Goal: Information Seeking & Learning: Learn about a topic

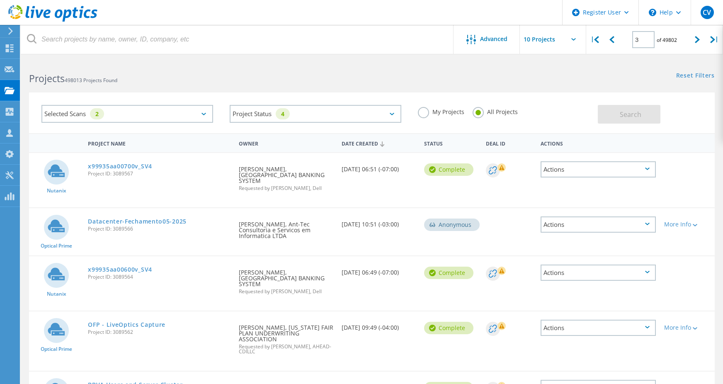
click at [121, 116] on div "Selected Scans 2" at bounding box center [127, 114] width 172 height 18
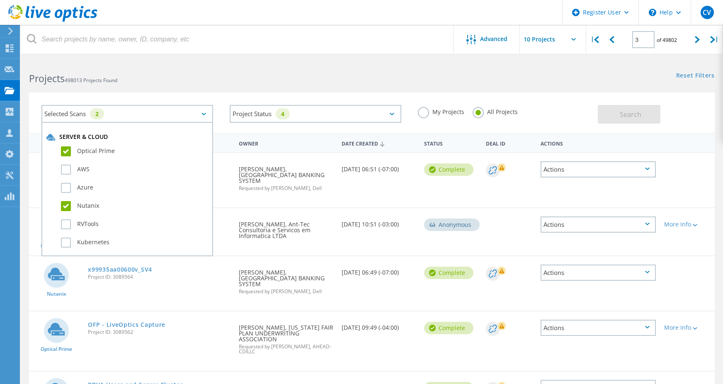
click at [67, 209] on label "Nutanix" at bounding box center [134, 206] width 147 height 10
click at [0, 0] on input "Nutanix" at bounding box center [0, 0] width 0 height 0
click at [603, 105] on button "Search" at bounding box center [629, 114] width 63 height 19
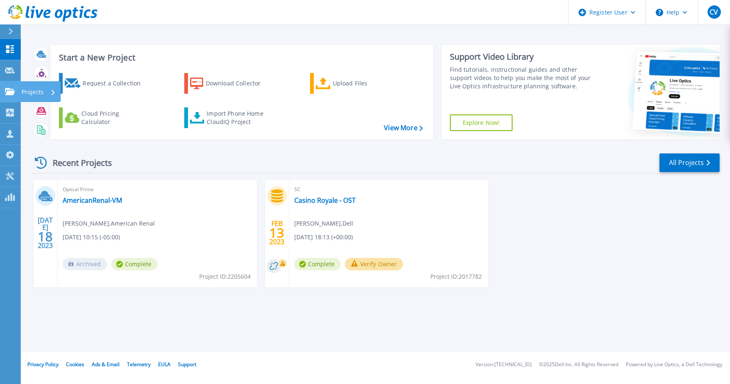
click at [7, 96] on link "Projects Projects" at bounding box center [10, 91] width 21 height 21
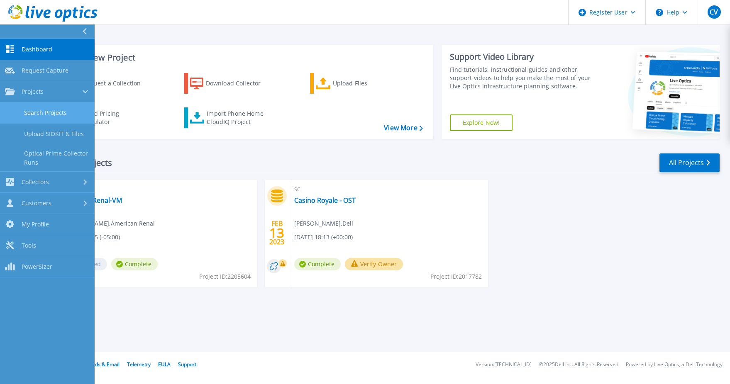
click at [55, 112] on link "Search Projects" at bounding box center [47, 112] width 95 height 21
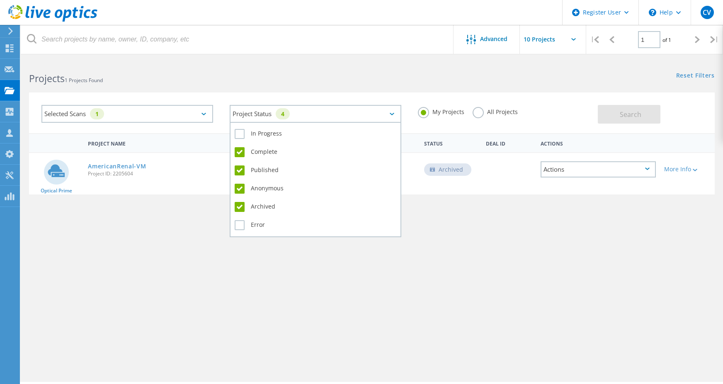
click at [380, 112] on div "Project Status 4" at bounding box center [316, 114] width 172 height 18
click at [247, 166] on div "Published" at bounding box center [316, 172] width 162 height 18
click at [247, 170] on label "Published" at bounding box center [316, 170] width 162 height 10
click at [0, 0] on input "Published" at bounding box center [0, 0] width 0 height 0
click at [243, 170] on label "Published" at bounding box center [316, 170] width 162 height 10
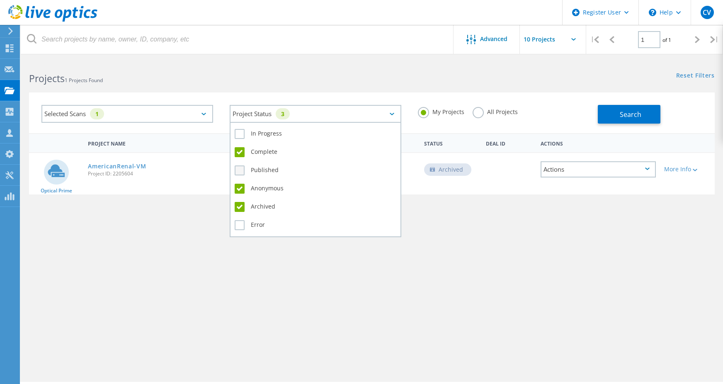
click at [0, 0] on input "Published" at bounding box center [0, 0] width 0 height 0
click at [236, 190] on label "Anonymous" at bounding box center [316, 189] width 162 height 10
click at [0, 0] on input "Anonymous" at bounding box center [0, 0] width 0 height 0
click at [240, 210] on label "Archived" at bounding box center [316, 207] width 162 height 10
click at [0, 0] on input "Archived" at bounding box center [0, 0] width 0 height 0
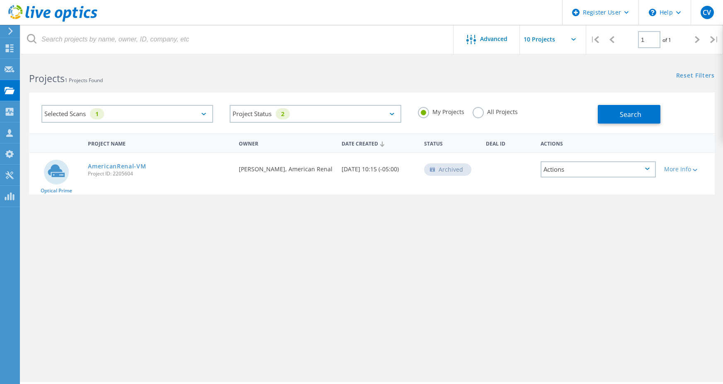
click at [641, 105] on div "Search" at bounding box center [654, 110] width 113 height 27
click at [639, 114] on span "Search" at bounding box center [631, 114] width 22 height 9
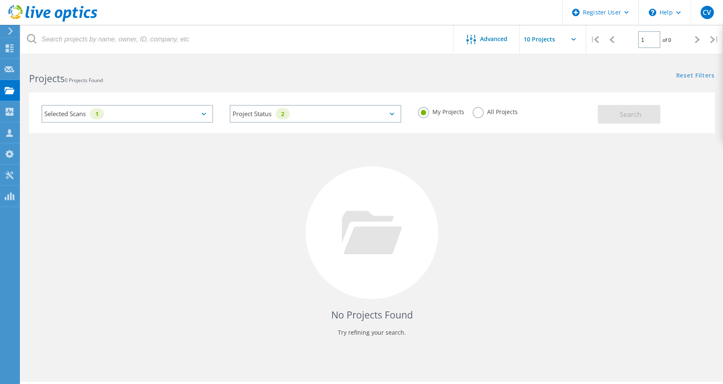
click at [482, 114] on label "All Projects" at bounding box center [495, 111] width 45 height 8
click at [0, 0] on input "All Projects" at bounding box center [0, 0] width 0 height 0
click at [610, 125] on div "Selected Scans 1 Project Status 2 In Progress Complete Published Anonymous Arch…" at bounding box center [372, 112] width 686 height 41
click at [613, 121] on button "Search" at bounding box center [629, 114] width 63 height 19
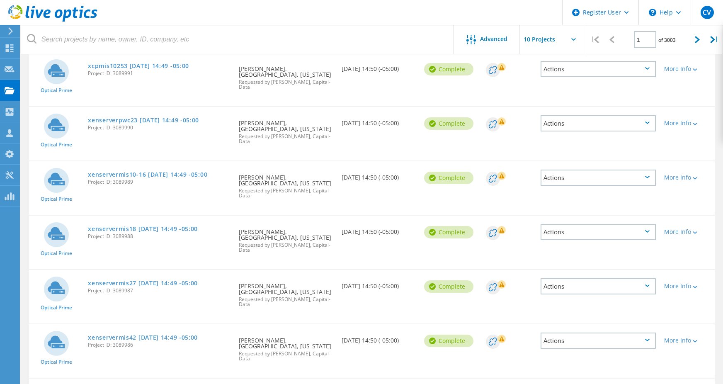
scroll to position [262, 0]
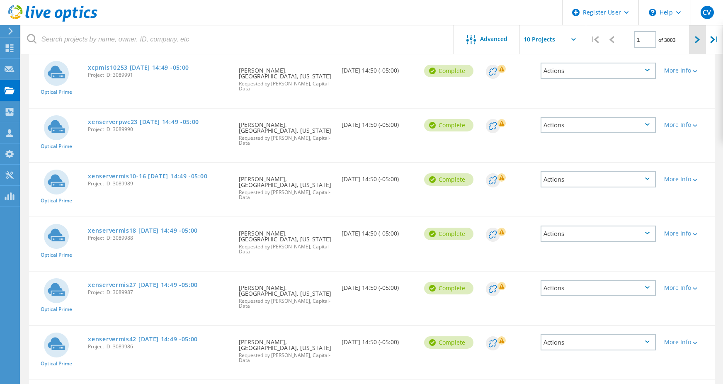
click at [698, 46] on div at bounding box center [697, 39] width 17 height 29
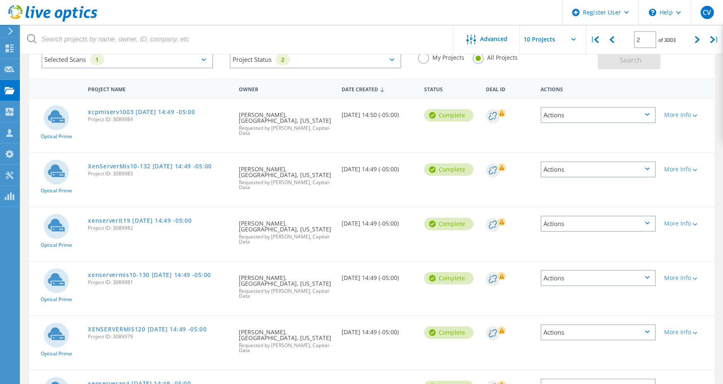
scroll to position [13, 0]
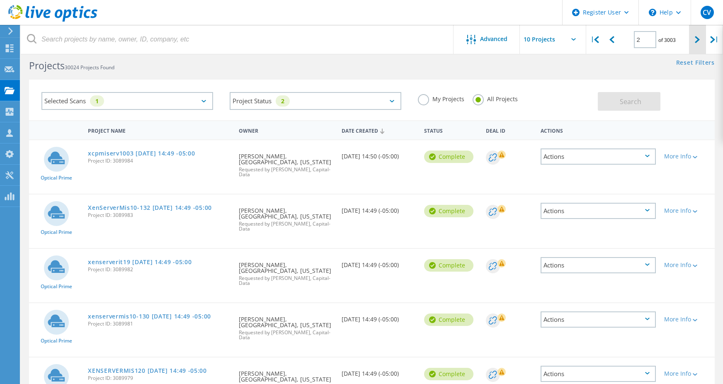
click at [703, 39] on div at bounding box center [697, 39] width 17 height 29
click at [697, 39] on icon at bounding box center [697, 39] width 5 height 7
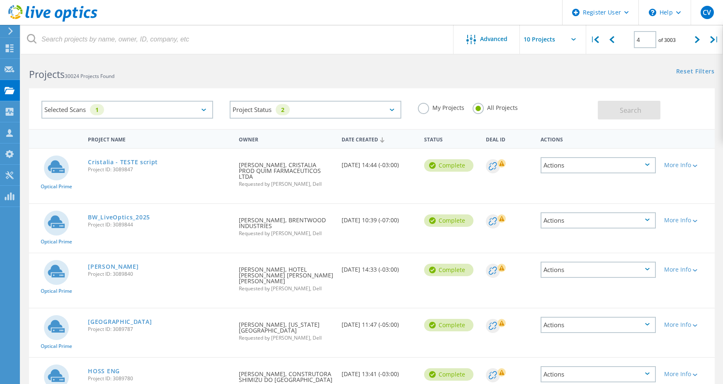
scroll to position [0, 0]
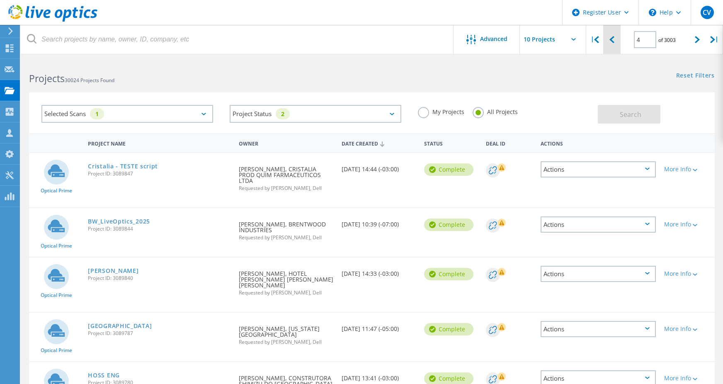
click at [609, 40] on div at bounding box center [612, 39] width 17 height 29
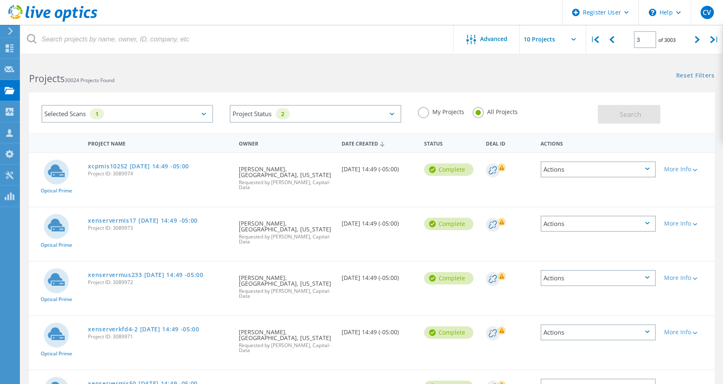
click at [621, 37] on div "3 of 3003" at bounding box center [655, 36] width 68 height 23
click at [617, 37] on div at bounding box center [612, 39] width 17 height 29
click at [616, 44] on div at bounding box center [612, 39] width 17 height 29
click at [694, 37] on div at bounding box center [697, 39] width 17 height 29
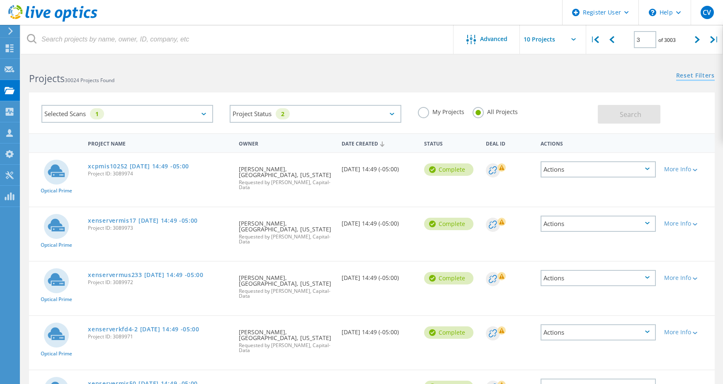
click at [681, 75] on link "Reset Filters" at bounding box center [696, 76] width 39 height 7
click at [184, 112] on div "Selected Scans" at bounding box center [127, 114] width 172 height 18
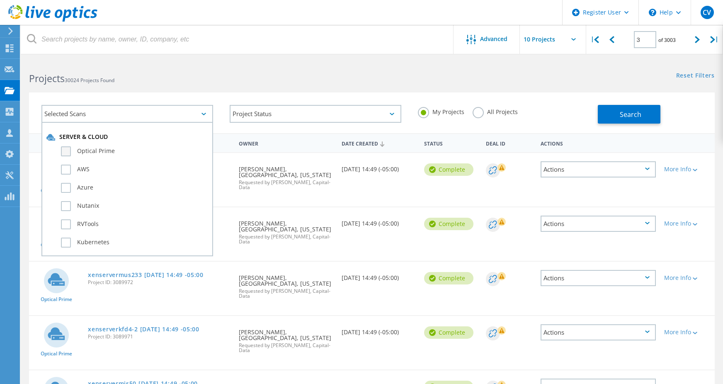
click at [71, 153] on label "Optical Prime" at bounding box center [134, 151] width 147 height 10
click at [0, 0] on input "Optical Prime" at bounding box center [0, 0] width 0 height 0
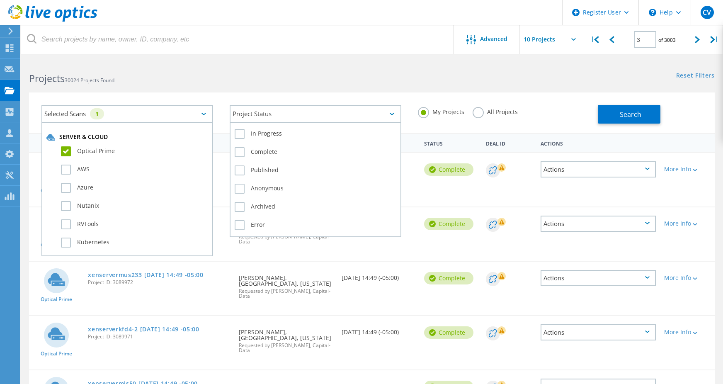
click at [274, 117] on div "Project Status" at bounding box center [316, 114] width 172 height 18
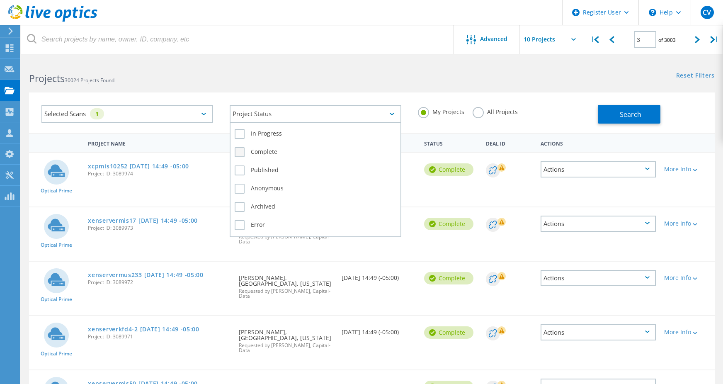
click at [260, 153] on label "Complete" at bounding box center [316, 152] width 162 height 10
click at [0, 0] on input "Complete" at bounding box center [0, 0] width 0 height 0
drag, startPoint x: 261, startPoint y: 172, endPoint x: 269, endPoint y: 172, distance: 7.5
click at [262, 172] on label "Published" at bounding box center [316, 170] width 162 height 10
click at [0, 0] on input "Published" at bounding box center [0, 0] width 0 height 0
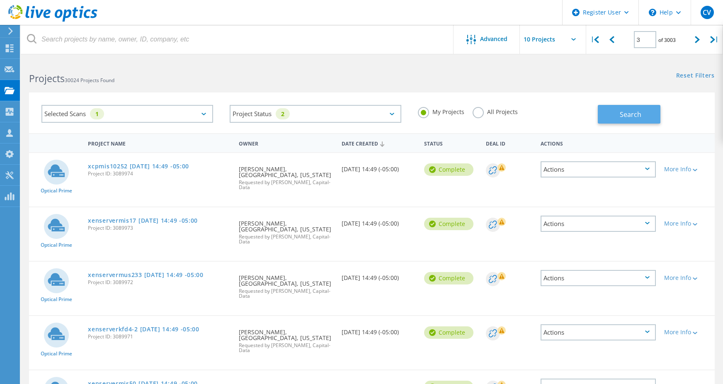
click at [617, 113] on button "Search" at bounding box center [629, 114] width 63 height 19
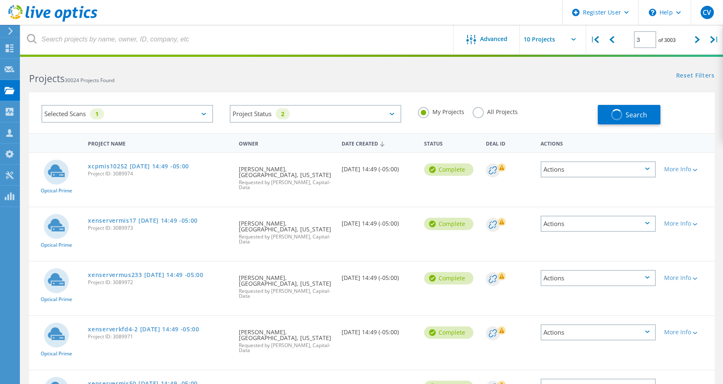
type input "1"
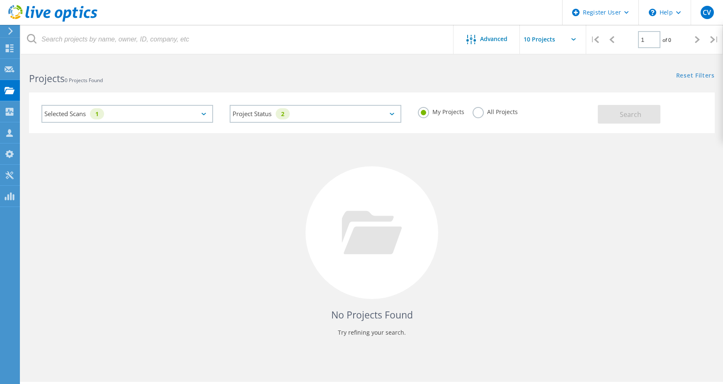
click at [480, 105] on div "My Projects All Projects" at bounding box center [504, 112] width 188 height 31
click at [482, 116] on div "All Projects" at bounding box center [495, 113] width 45 height 12
click at [475, 112] on label "All Projects" at bounding box center [495, 111] width 45 height 8
click at [0, 0] on input "All Projects" at bounding box center [0, 0] width 0 height 0
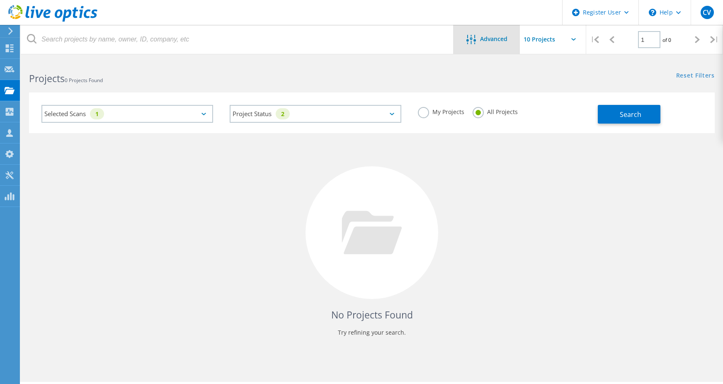
click at [461, 42] on div "Advanced" at bounding box center [487, 40] width 66 height 10
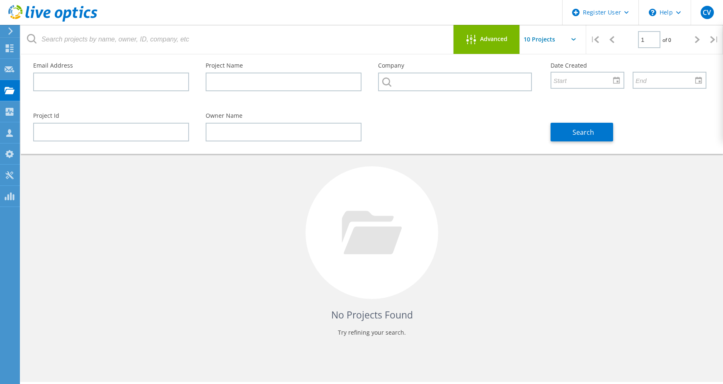
click at [319, 221] on div at bounding box center [372, 232] width 133 height 133
drag, startPoint x: 539, startPoint y: 191, endPoint x: 597, endPoint y: 95, distance: 112.6
click at [540, 191] on div "No Projects Found Try refining your search." at bounding box center [372, 240] width 686 height 214
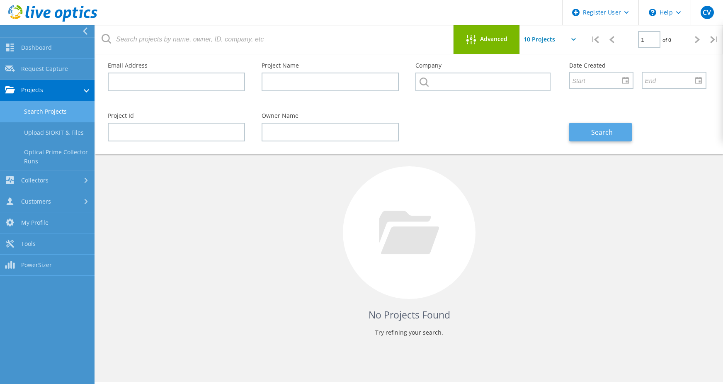
click at [607, 133] on span "Search" at bounding box center [602, 132] width 22 height 9
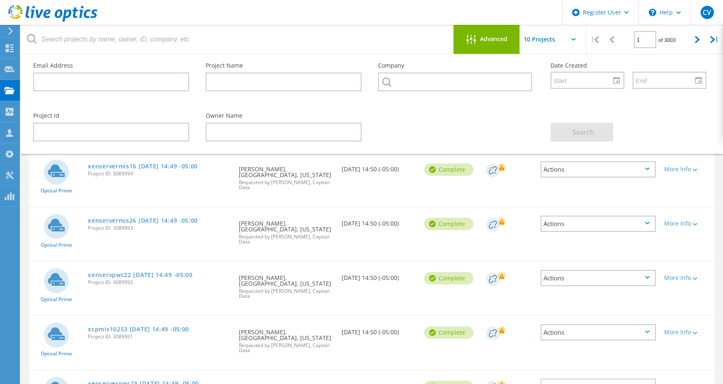
click at [547, 34] on input "text" at bounding box center [561, 39] width 83 height 29
click at [554, 102] on div "Show 40 Projects" at bounding box center [562, 102] width 82 height 14
type input "Show 40 Projects"
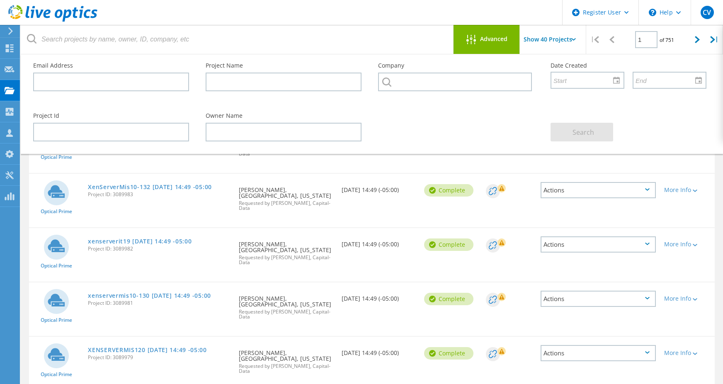
scroll to position [622, 0]
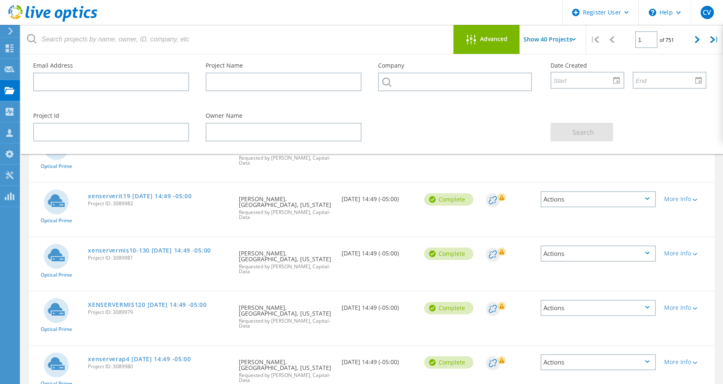
click at [486, 37] on span "Advanced" at bounding box center [493, 39] width 27 height 6
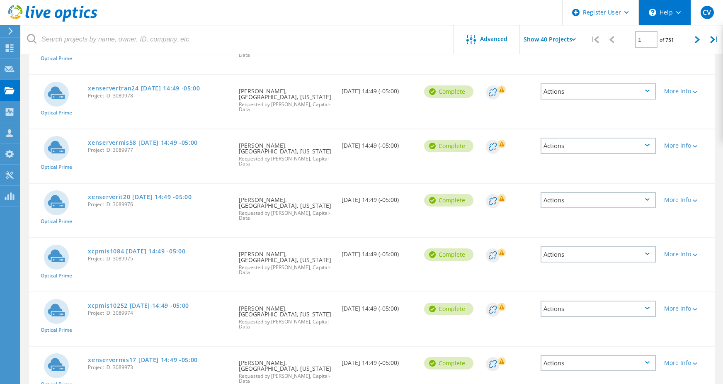
scroll to position [868, 0]
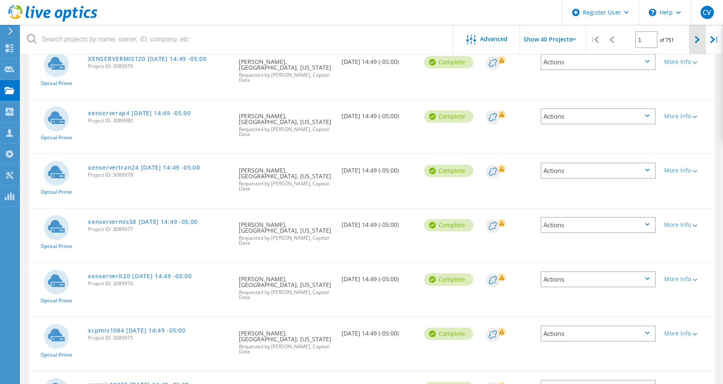
click at [694, 44] on div at bounding box center [697, 39] width 17 height 29
type input "2"
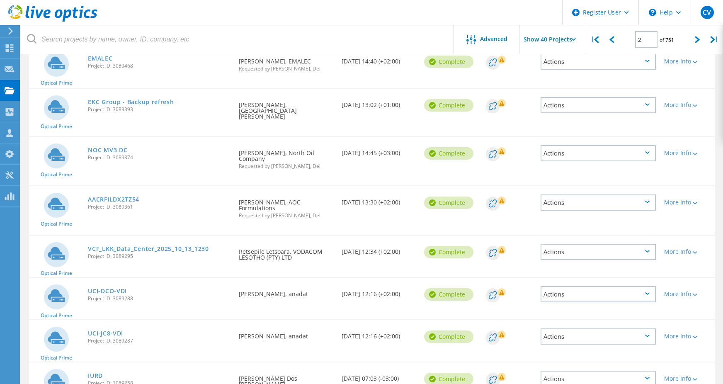
drag, startPoint x: 112, startPoint y: 218, endPoint x: 93, endPoint y: 198, distance: 27.6
click at [93, 236] on div "Optical Prime VCF_LKK_Data_Center_2025_10_13_1230 Project ID: 3089295 Requested…" at bounding box center [372, 256] width 686 height 41
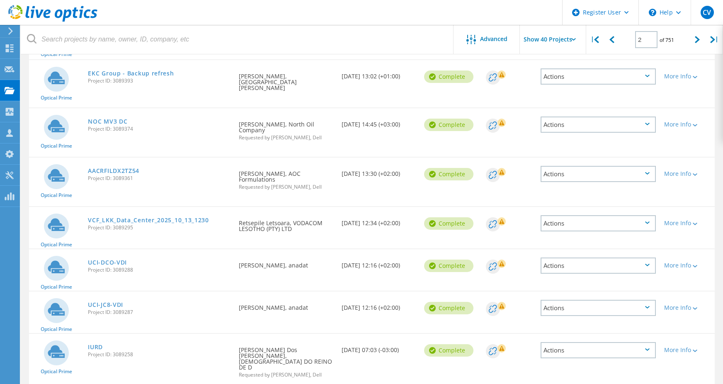
scroll to position [910, 0]
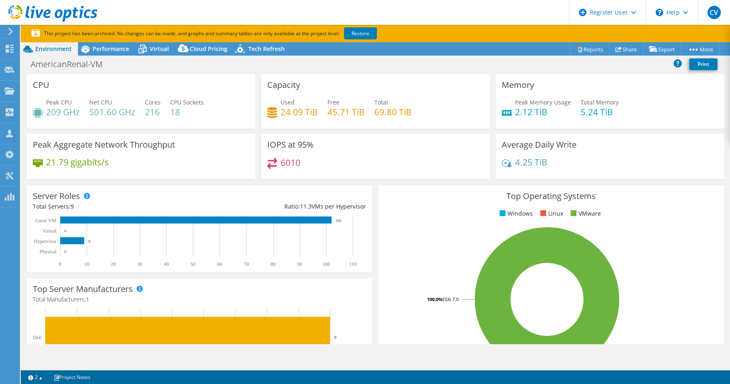
select select "USD"
click at [114, 47] on span "Performance" at bounding box center [110, 49] width 37 height 8
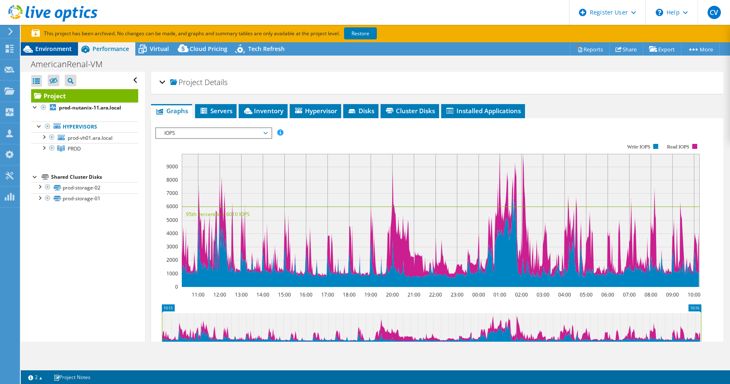
drag, startPoint x: 58, startPoint y: 44, endPoint x: 71, endPoint y: 55, distance: 16.5
click at [58, 47] on div "Environment" at bounding box center [49, 48] width 57 height 13
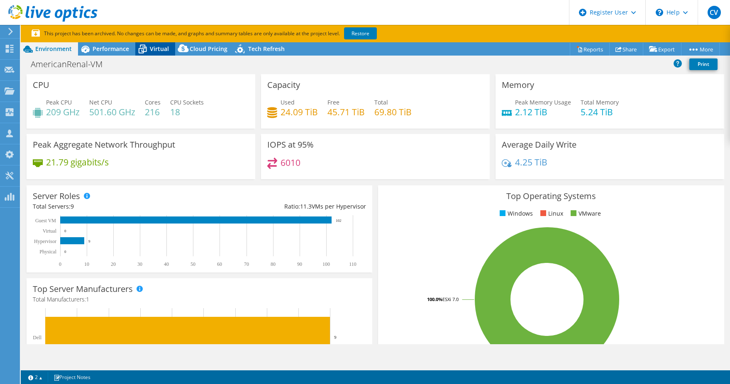
click at [161, 47] on span "Virtual" at bounding box center [159, 49] width 19 height 8
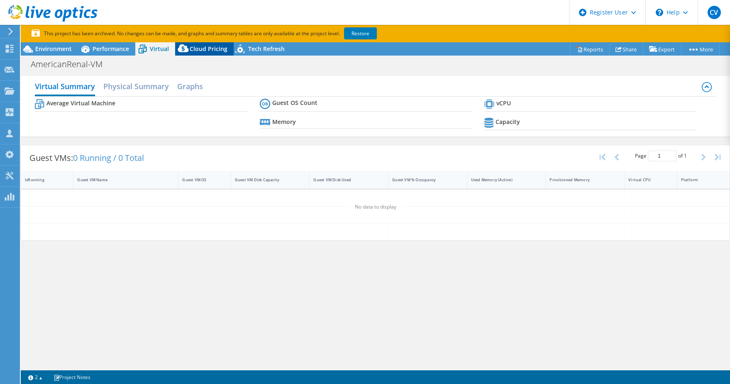
click at [195, 51] on span "Cloud Pricing" at bounding box center [209, 49] width 38 height 8
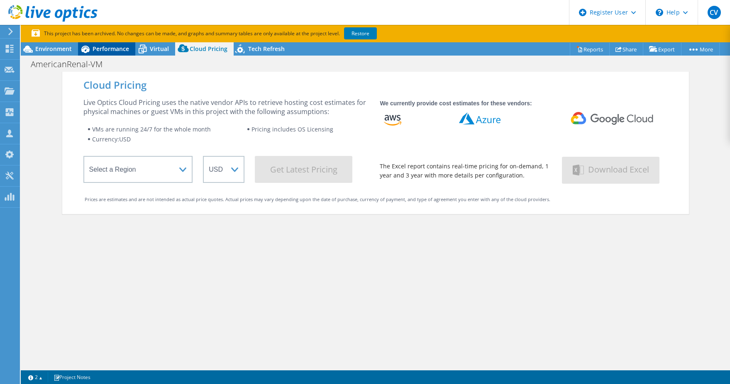
click at [102, 53] on div "Performance" at bounding box center [106, 48] width 57 height 13
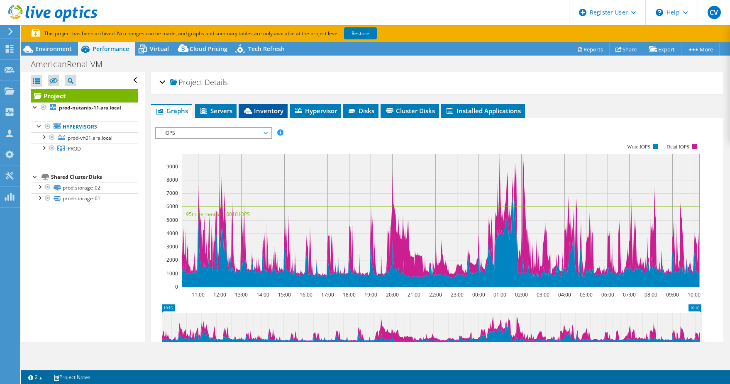
click at [258, 110] on span "Inventory" at bounding box center [263, 111] width 41 height 8
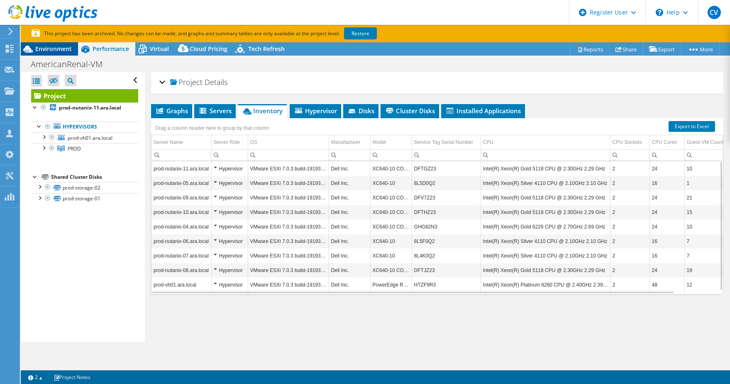
click at [71, 48] on span "Environment" at bounding box center [53, 49] width 37 height 8
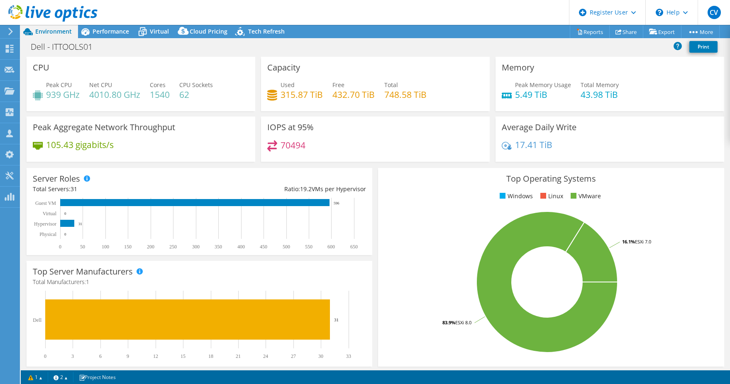
select select "USD"
click at [107, 32] on span "Performance" at bounding box center [110, 31] width 37 height 8
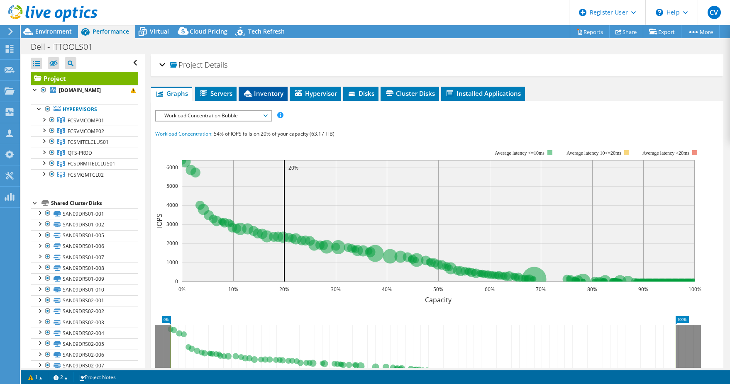
click at [273, 97] on span "Inventory" at bounding box center [263, 93] width 41 height 8
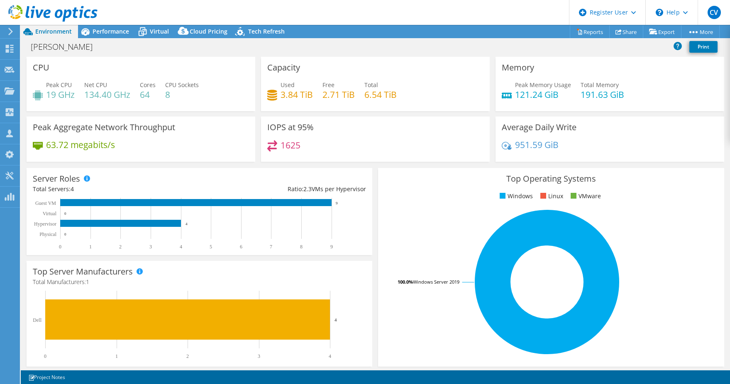
select select "USD"
click at [114, 34] on span "Performance" at bounding box center [110, 31] width 37 height 8
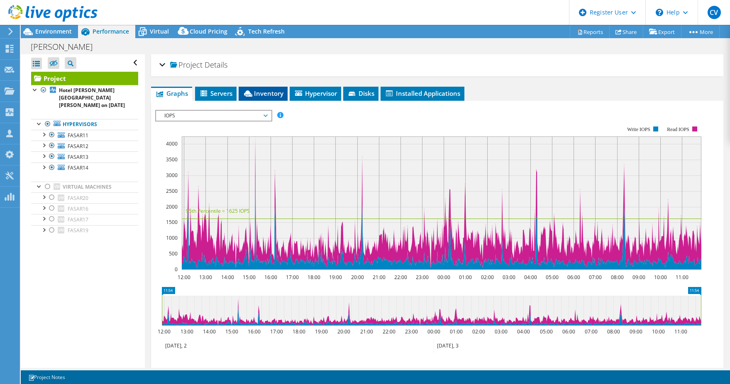
click at [247, 91] on icon at bounding box center [248, 93] width 8 height 6
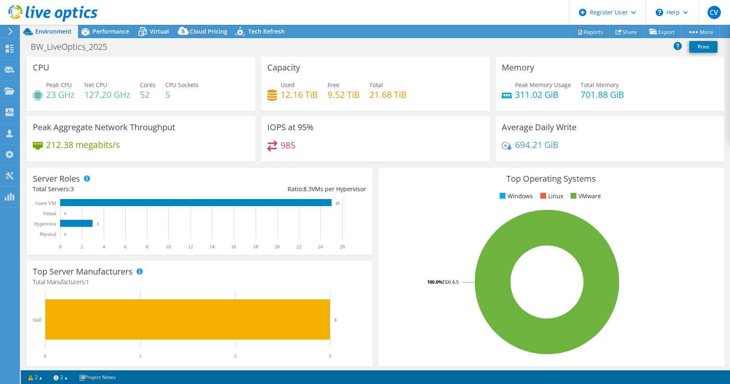
select select "USD"
click at [105, 30] on span "Performance" at bounding box center [110, 31] width 37 height 8
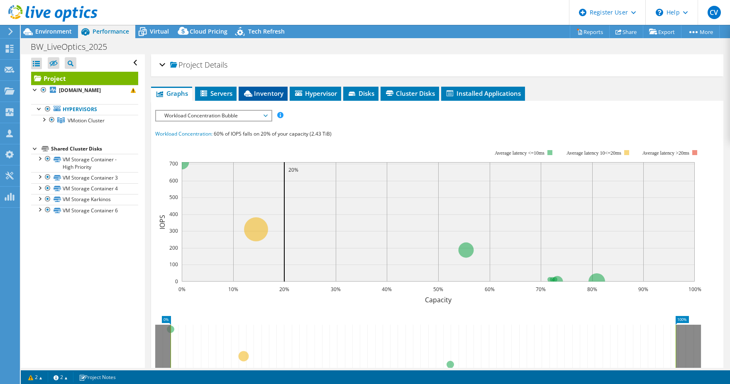
click at [263, 94] on span "Inventory" at bounding box center [263, 93] width 41 height 8
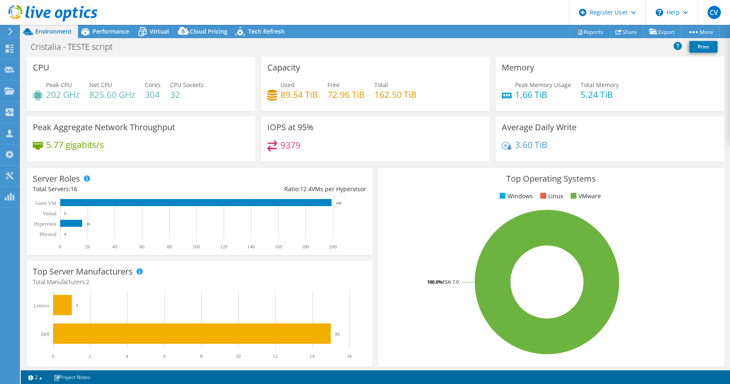
select select "USD"
click at [103, 36] on div "Performance" at bounding box center [106, 31] width 57 height 13
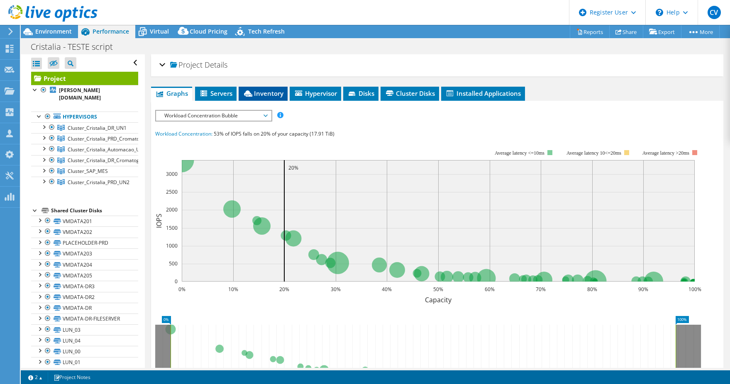
click at [265, 96] on span "Inventory" at bounding box center [263, 93] width 41 height 8
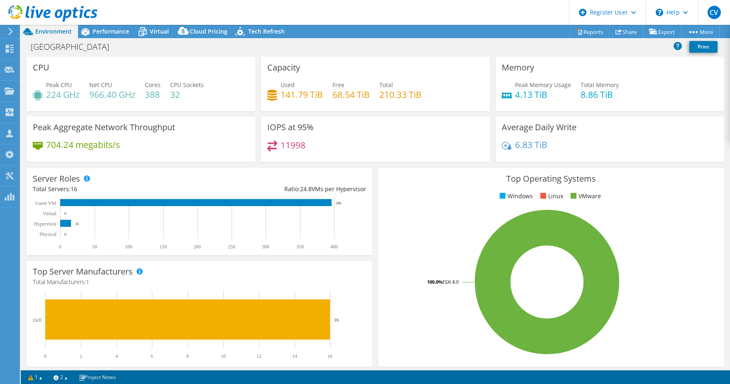
select select "USD"
click at [123, 31] on span "Performance" at bounding box center [110, 31] width 37 height 8
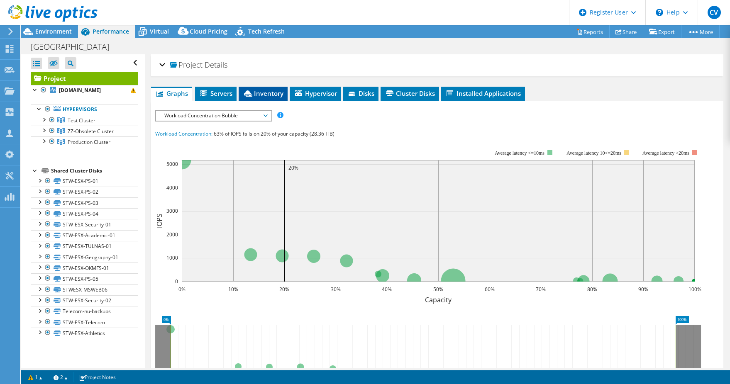
click at [275, 92] on span "Inventory" at bounding box center [263, 93] width 41 height 8
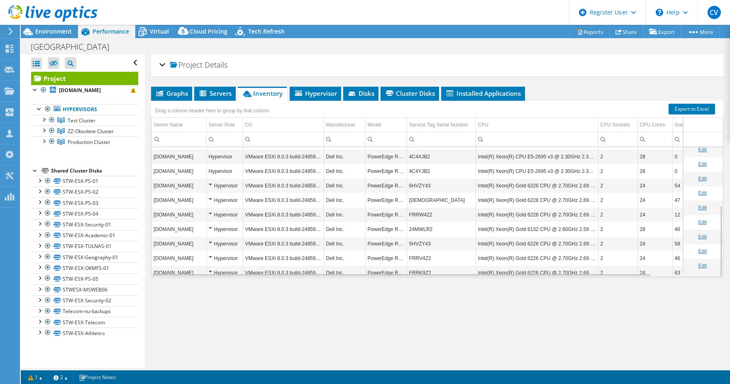
scroll to position [107, 0]
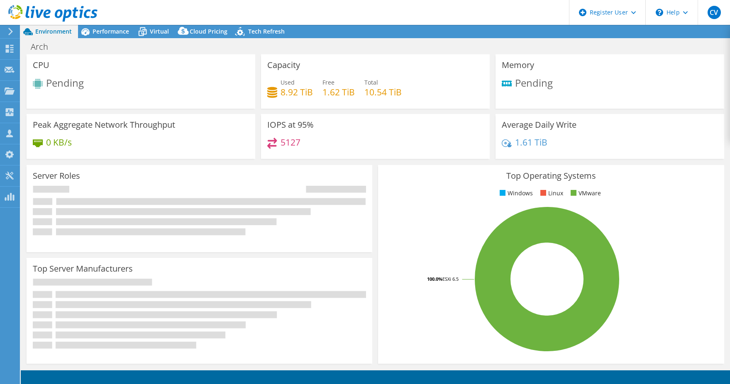
select select "USD"
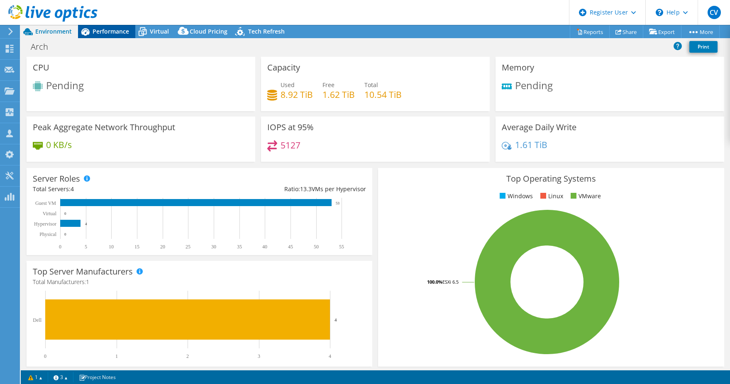
drag, startPoint x: 118, startPoint y: 27, endPoint x: 118, endPoint y: 32, distance: 4.6
click at [118, 27] on span "Performance" at bounding box center [110, 31] width 37 height 8
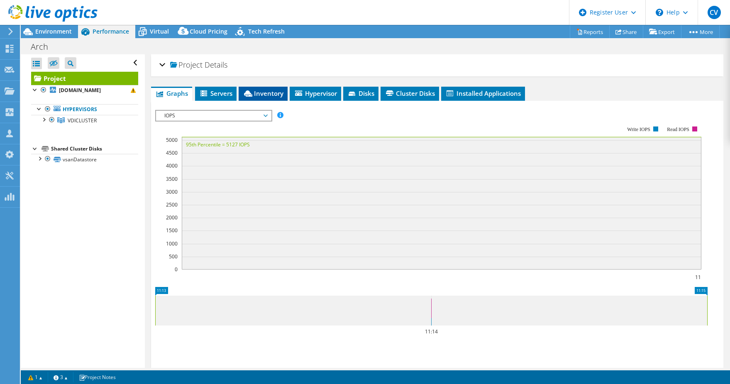
click at [253, 93] on span "Inventory" at bounding box center [263, 93] width 41 height 8
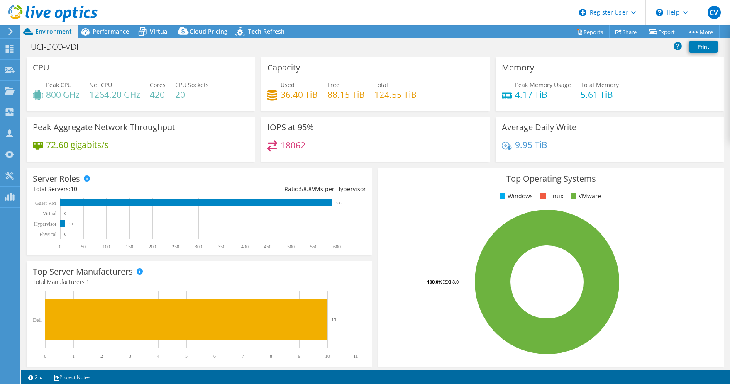
select select "USD"
click at [110, 36] on div "Performance" at bounding box center [106, 31] width 57 height 13
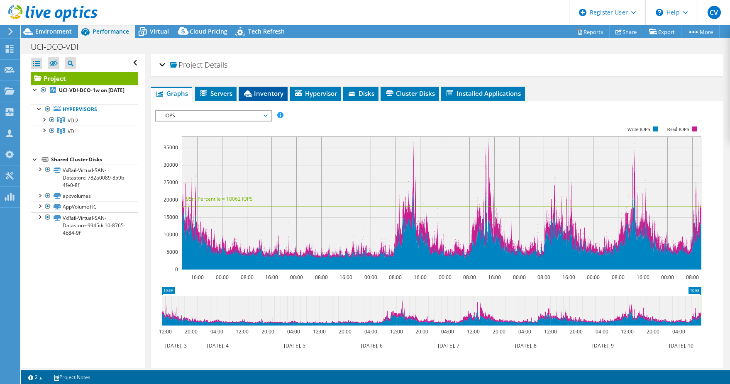
drag, startPoint x: 110, startPoint y: 36, endPoint x: 252, endPoint y: 95, distance: 154.5
click at [252, 95] on icon at bounding box center [248, 93] width 8 height 6
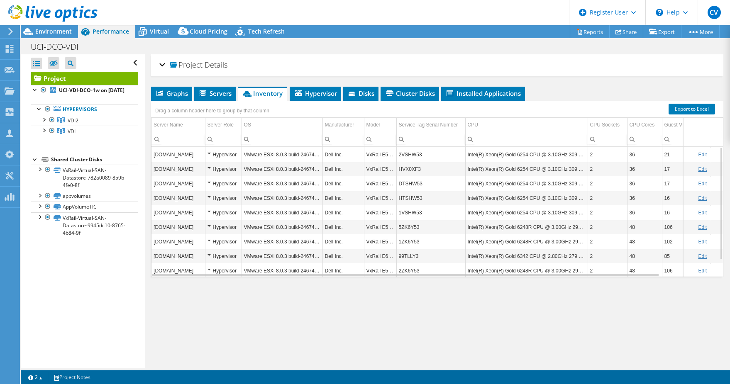
scroll to position [19, 0]
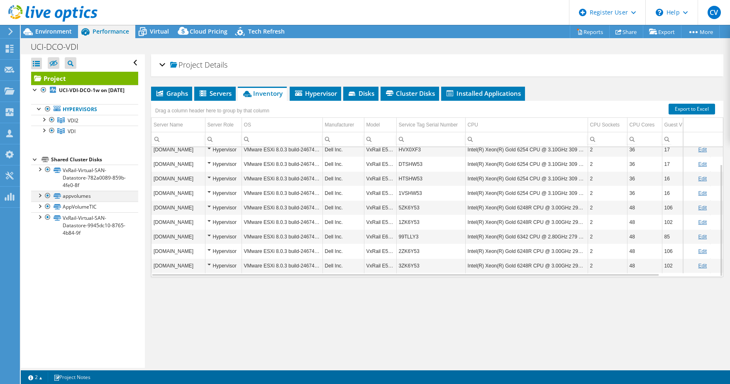
click at [41, 199] on div at bounding box center [39, 195] width 8 height 8
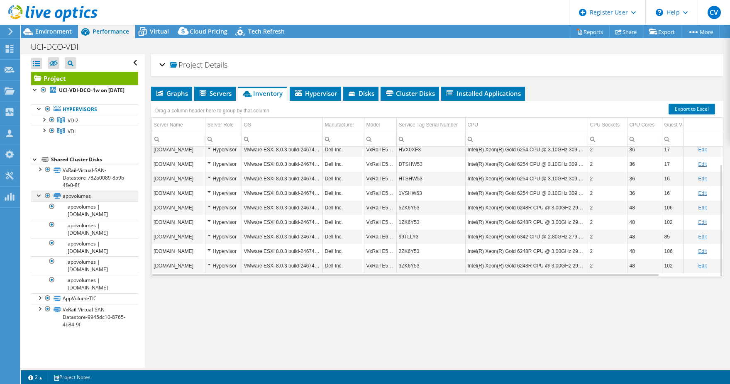
click at [41, 199] on div at bounding box center [39, 195] width 8 height 8
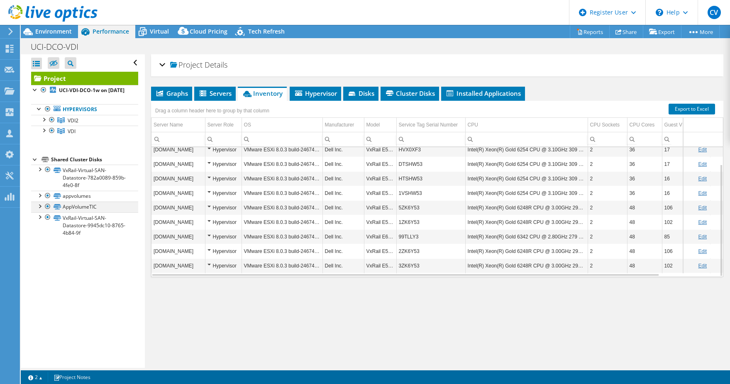
click at [39, 210] on div at bounding box center [39, 206] width 8 height 8
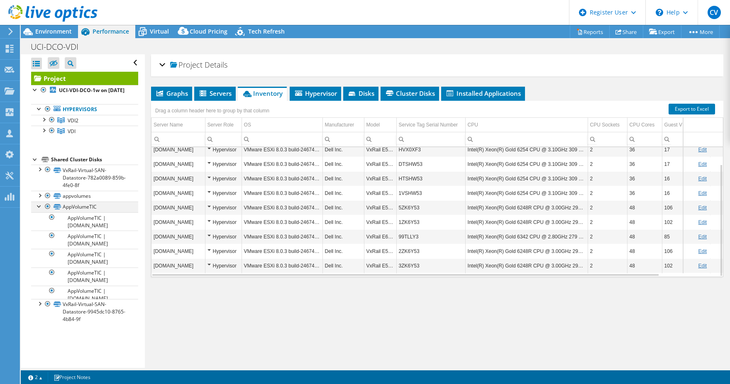
click at [39, 210] on div at bounding box center [39, 206] width 8 height 8
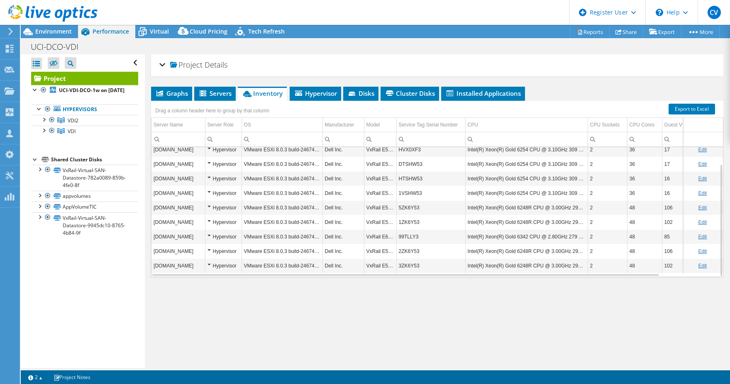
click at [163, 61] on div "Project Details" at bounding box center [436, 65] width 555 height 18
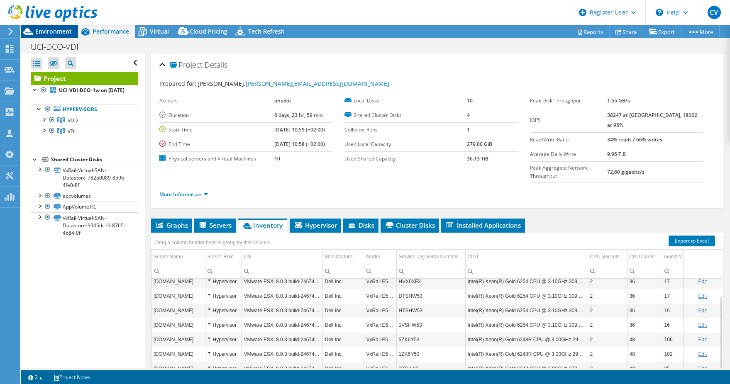
click at [42, 31] on span "Environment" at bounding box center [53, 31] width 37 height 8
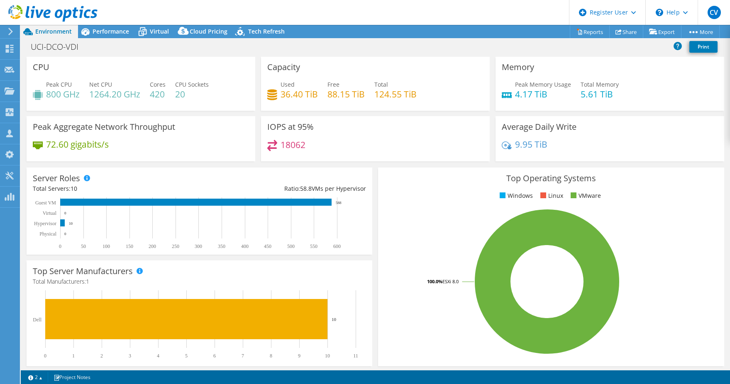
scroll to position [0, 0]
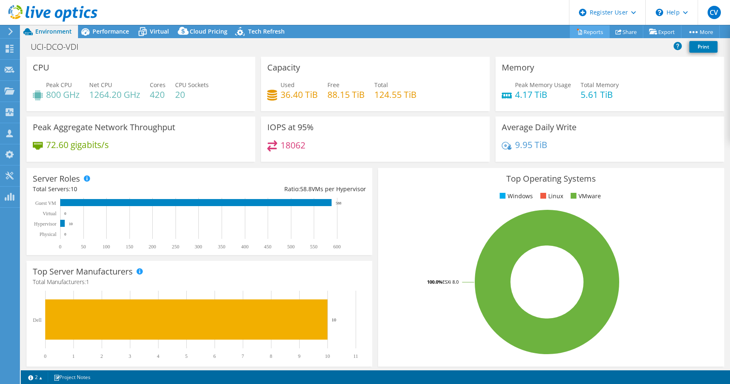
click at [590, 28] on link "Reports" at bounding box center [589, 31] width 40 height 13
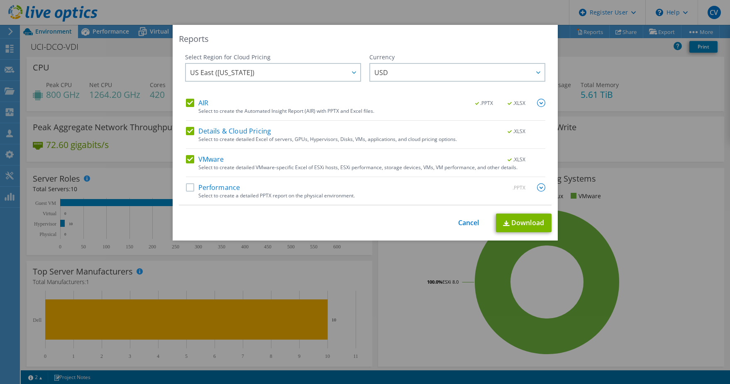
click at [226, 185] on label "Performance" at bounding box center [213, 187] width 54 height 8
click at [0, 0] on input "Performance" at bounding box center [0, 0] width 0 height 0
click at [526, 220] on link "Download" at bounding box center [524, 223] width 56 height 19
click at [211, 283] on div "Reports Select Region for Cloud Pricing Asia Pacific (Hong Kong) Asia Pacific (…" at bounding box center [365, 192] width 730 height 334
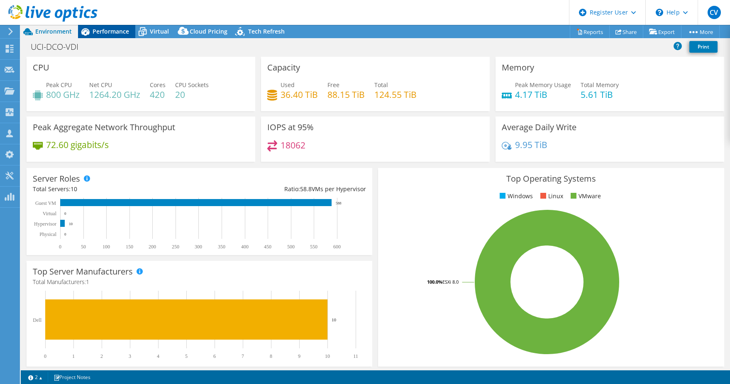
click at [105, 28] on span "Performance" at bounding box center [110, 31] width 37 height 8
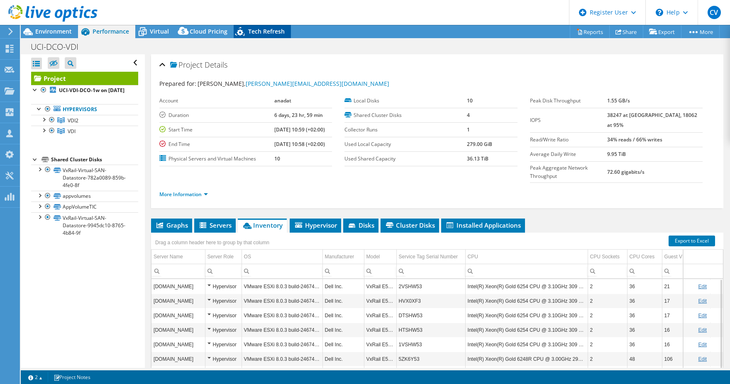
click at [253, 35] on div "Tech Refresh" at bounding box center [262, 31] width 57 height 13
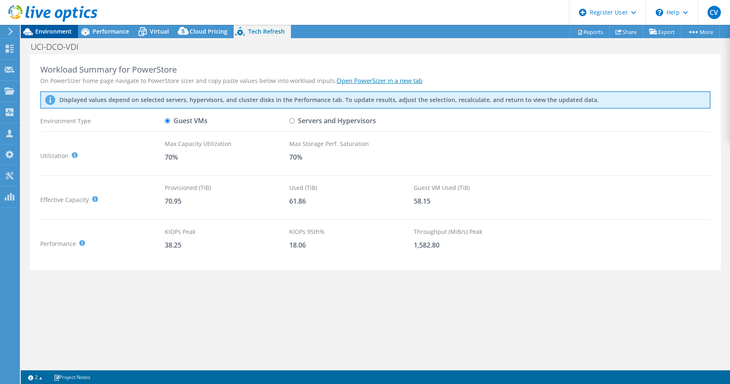
click at [36, 33] on span "Environment" at bounding box center [53, 31] width 37 height 8
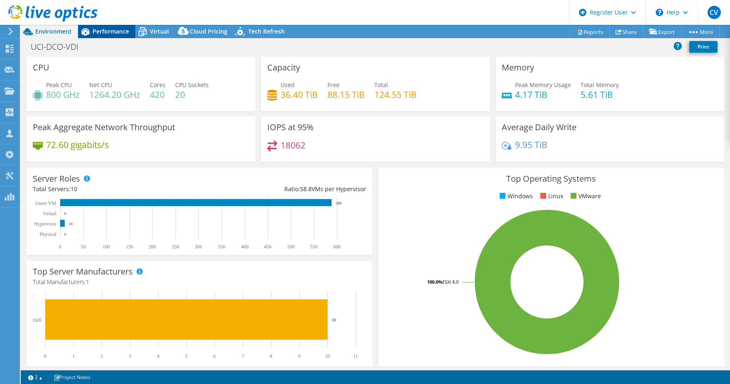
click at [124, 33] on span "Performance" at bounding box center [110, 31] width 37 height 8
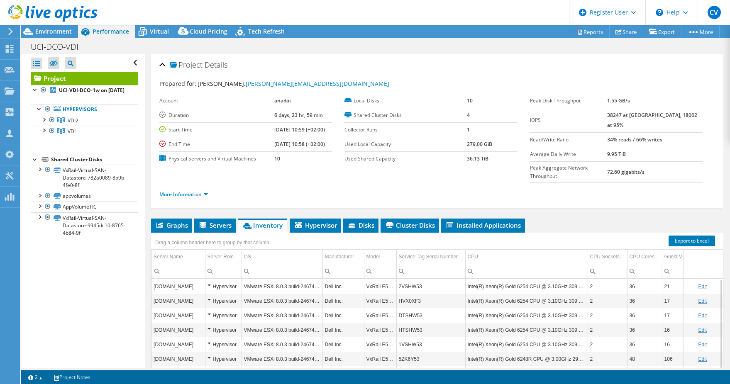
scroll to position [56, 0]
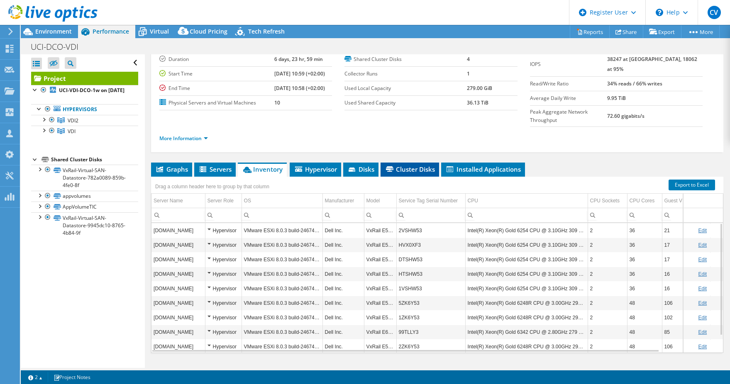
click at [438, 163] on li "Cluster Disks" at bounding box center [409, 170] width 58 height 14
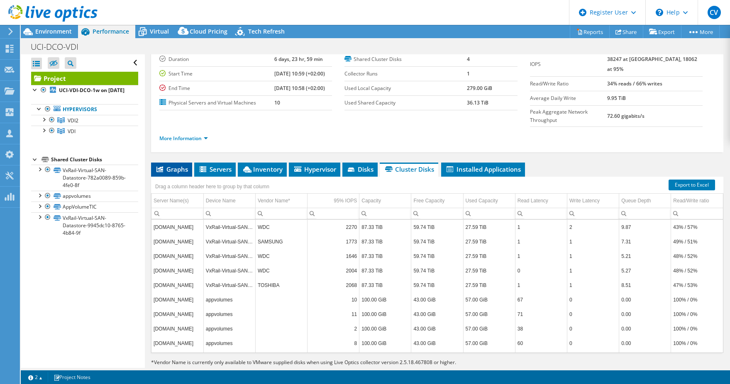
drag, startPoint x: 175, startPoint y: 148, endPoint x: 185, endPoint y: 153, distance: 11.0
click at [174, 165] on span "Graphs" at bounding box center [171, 169] width 33 height 8
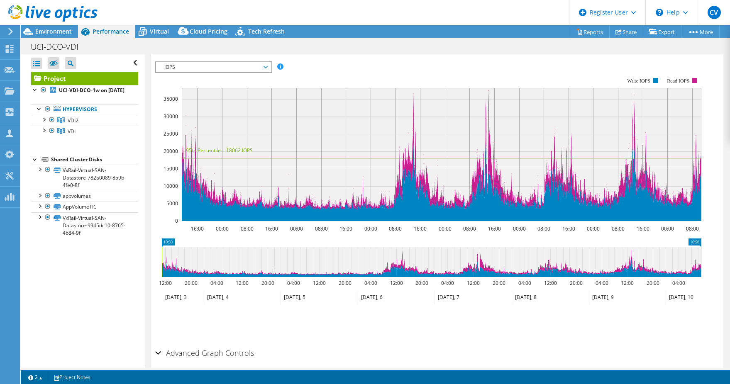
scroll to position [198, 0]
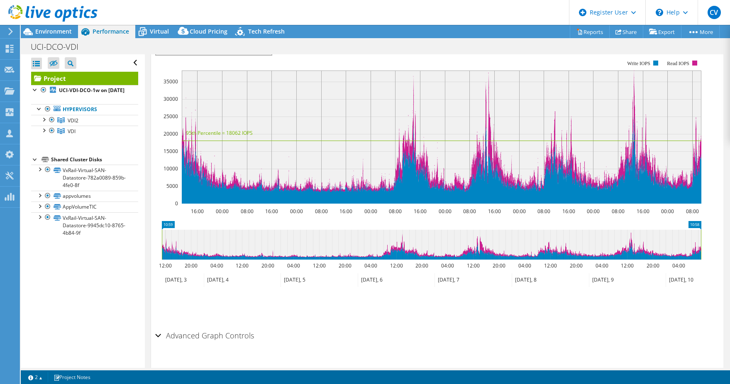
click at [231, 327] on h2 "Advanced Graph Controls" at bounding box center [204, 335] width 99 height 17
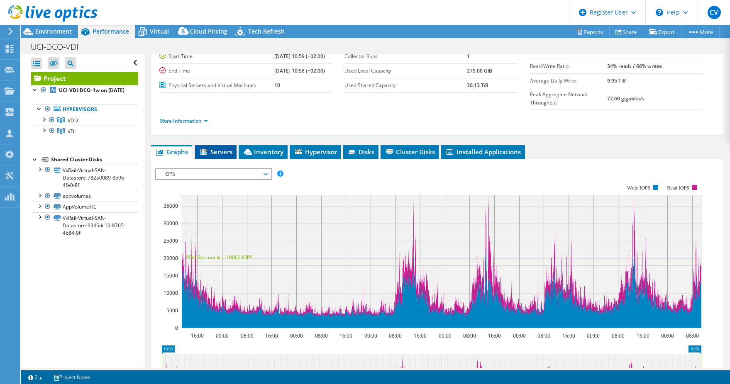
click at [215, 148] on span "Servers" at bounding box center [215, 152] width 33 height 8
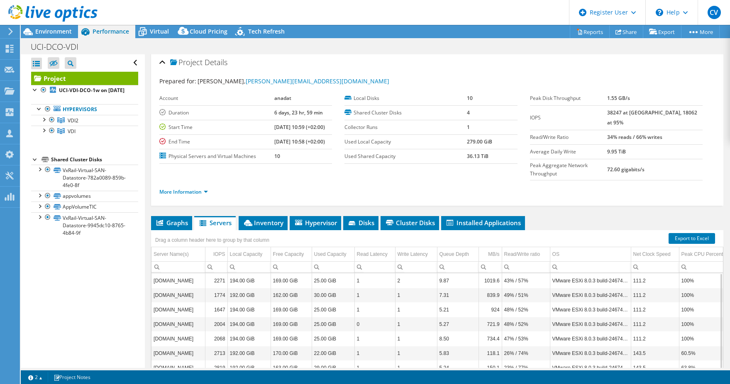
scroll to position [0, 0]
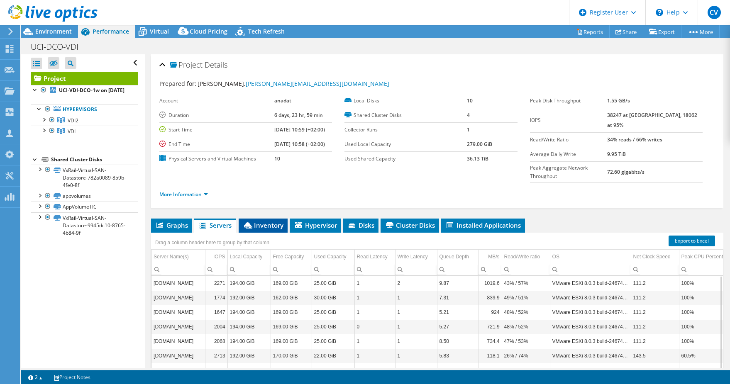
click at [270, 221] on span "Inventory" at bounding box center [263, 225] width 41 height 8
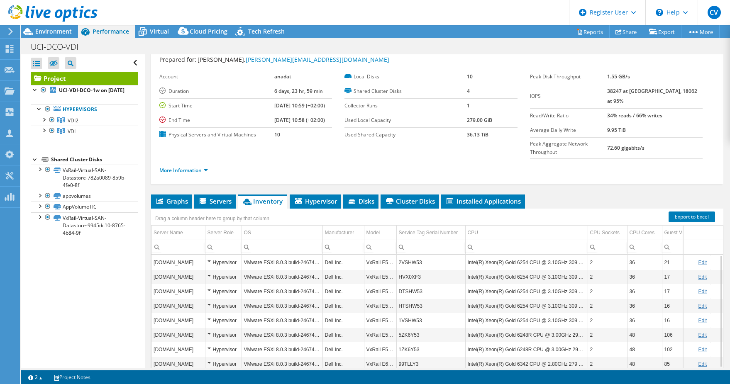
scroll to position [56, 0]
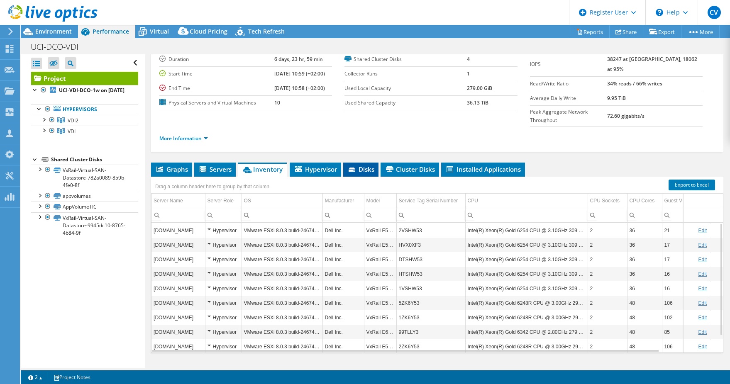
click at [374, 165] on span "Disks" at bounding box center [360, 169] width 27 height 8
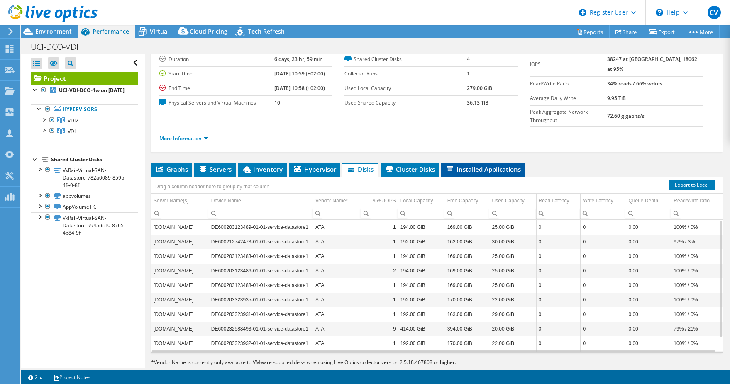
click at [464, 163] on li "Installed Applications" at bounding box center [483, 170] width 84 height 14
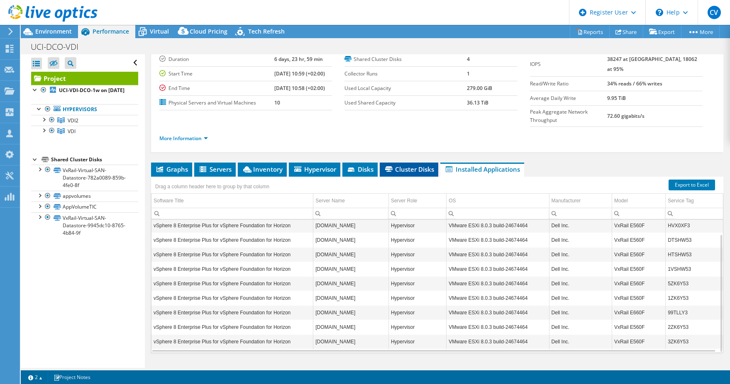
click at [389, 163] on li "Cluster Disks" at bounding box center [409, 170] width 58 height 14
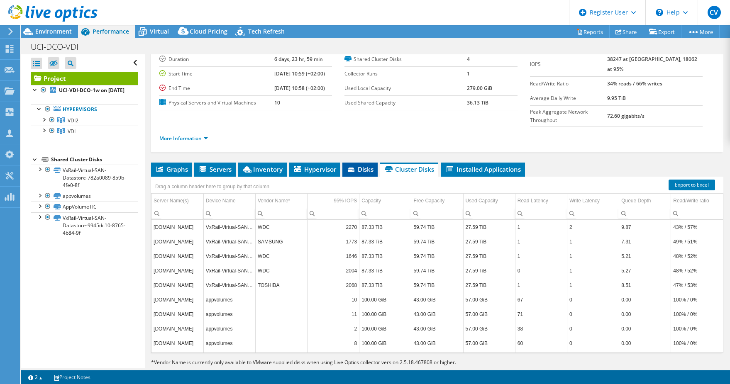
click at [370, 165] on span "Disks" at bounding box center [359, 169] width 27 height 8
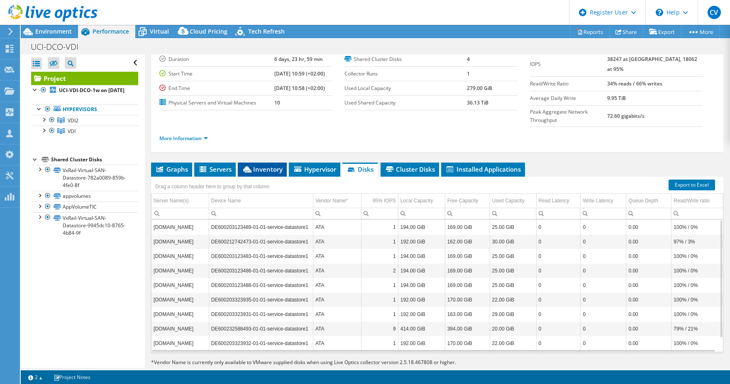
drag, startPoint x: 295, startPoint y: 154, endPoint x: 283, endPoint y: 151, distance: 12.7
click at [293, 163] on li "Hypervisor" at bounding box center [314, 170] width 51 height 14
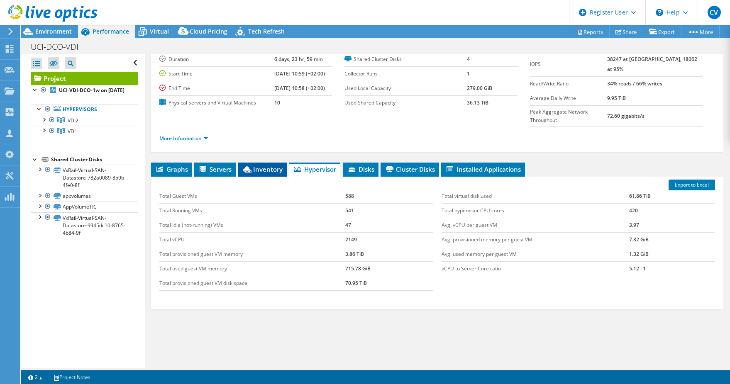
click at [261, 165] on span "Inventory" at bounding box center [262, 169] width 41 height 8
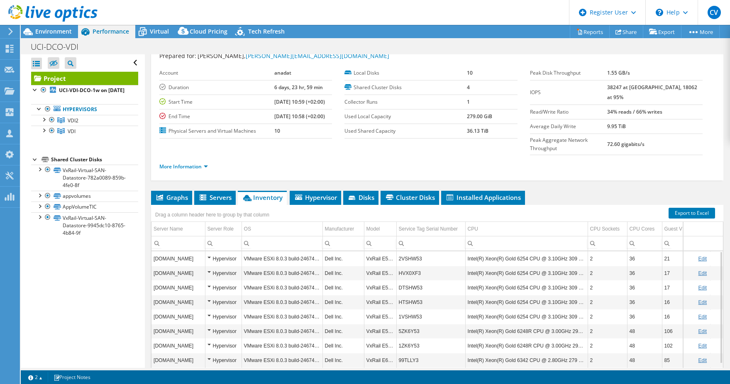
scroll to position [0, 0]
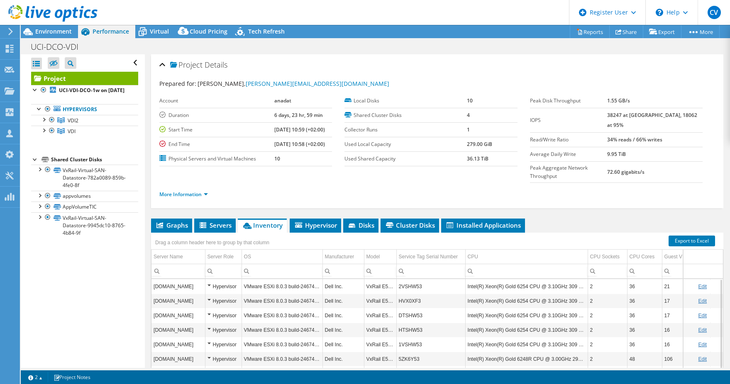
click at [418, 81] on div "Prepared for: Marcos Ortiz, marcos_ortiz@anadat.es" at bounding box center [436, 84] width 555 height 10
click at [45, 123] on div at bounding box center [43, 119] width 8 height 8
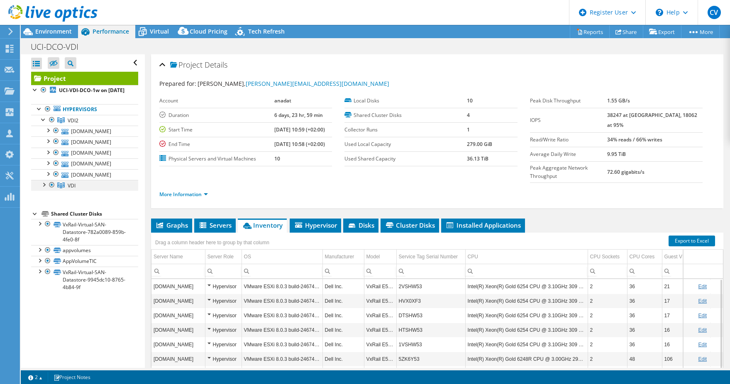
click at [44, 188] on div at bounding box center [43, 184] width 8 height 8
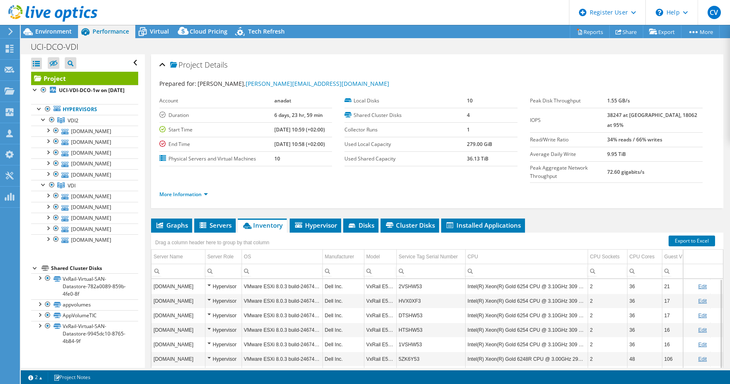
click at [508, 61] on div "Project Details" at bounding box center [436, 65] width 555 height 18
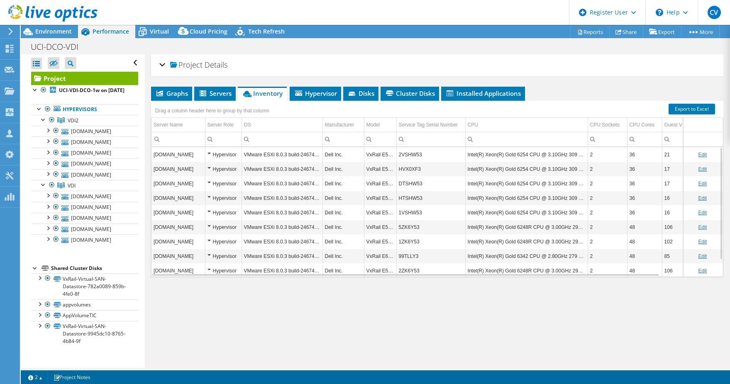
click at [507, 61] on div "Project Details" at bounding box center [436, 65] width 555 height 18
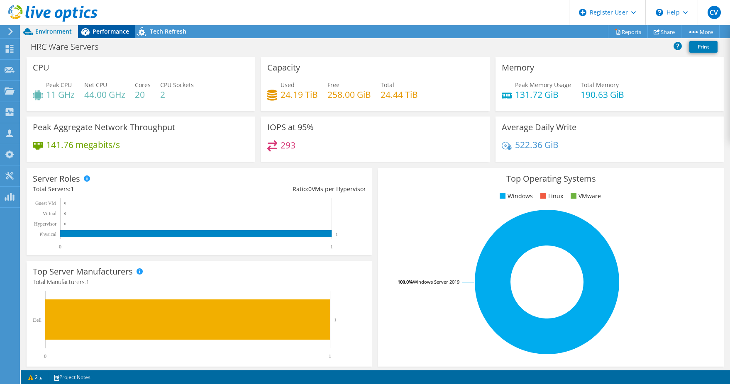
click at [107, 33] on span "Performance" at bounding box center [110, 31] width 37 height 8
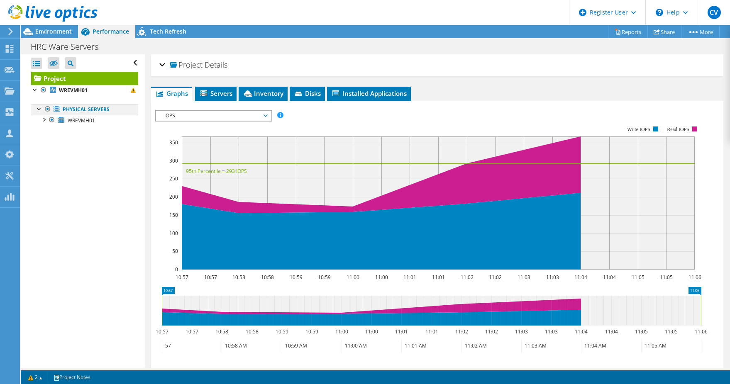
click at [41, 106] on div at bounding box center [39, 108] width 8 height 8
click at [39, 109] on div at bounding box center [39, 108] width 8 height 8
click at [46, 119] on div at bounding box center [43, 119] width 8 height 8
click at [207, 97] on li "Servers" at bounding box center [215, 94] width 41 height 14
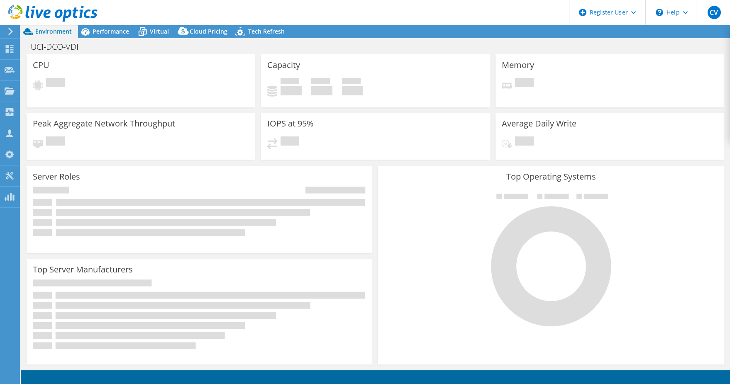
select select "USD"
